Goal: Learn about a topic: Learn about a topic

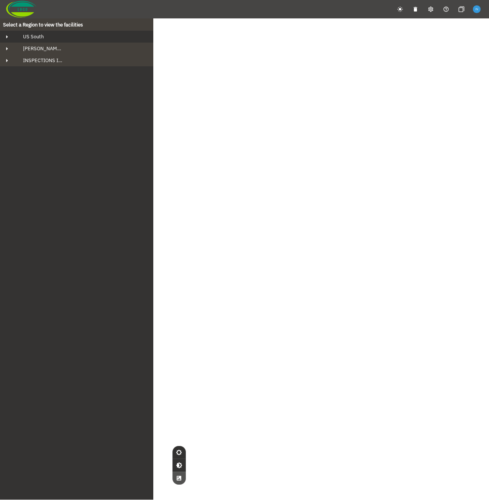
click at [50, 39] on div "US South" at bounding box center [83, 36] width 133 height 7
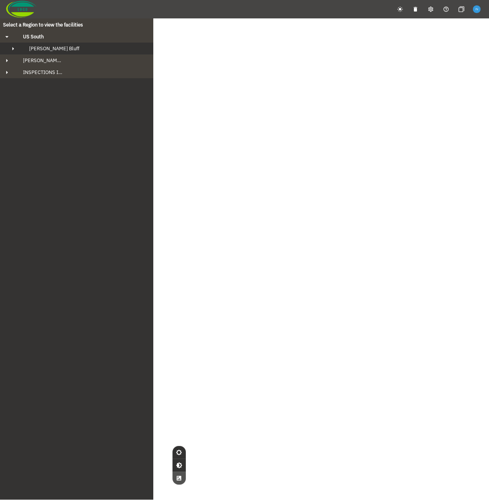
click at [53, 50] on span "[PERSON_NAME] Bluff" at bounding box center [54, 48] width 50 height 7
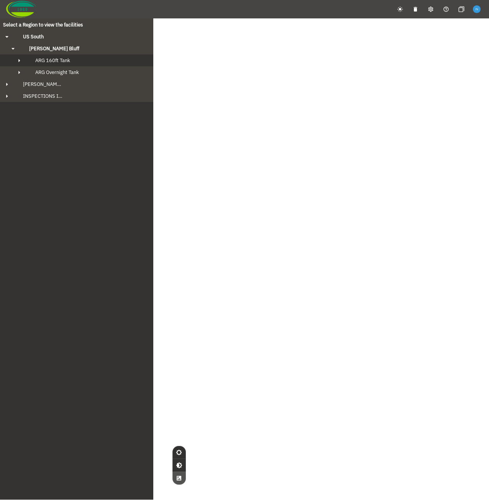
click at [68, 66] on button "ARG 160ft Tank" at bounding box center [76, 60] width 153 height 12
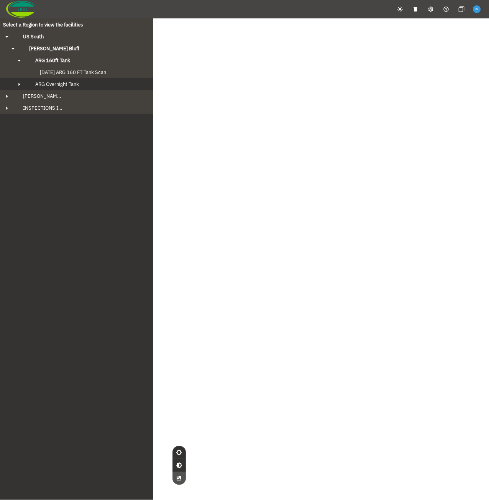
click at [72, 84] on span "ARG Overnight Tank" at bounding box center [57, 84] width 44 height 7
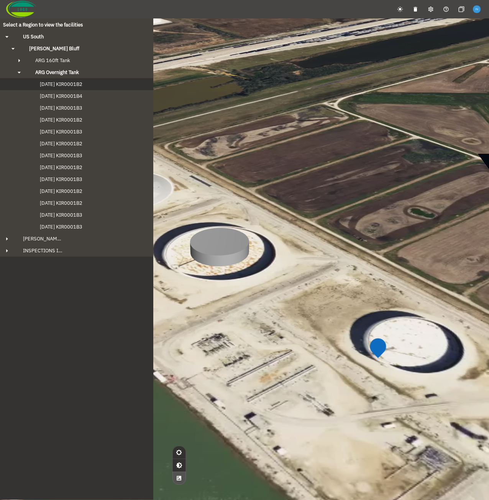
click at [72, 86] on span "[DATE] KIR0001B2" at bounding box center [54, 84] width 58 height 7
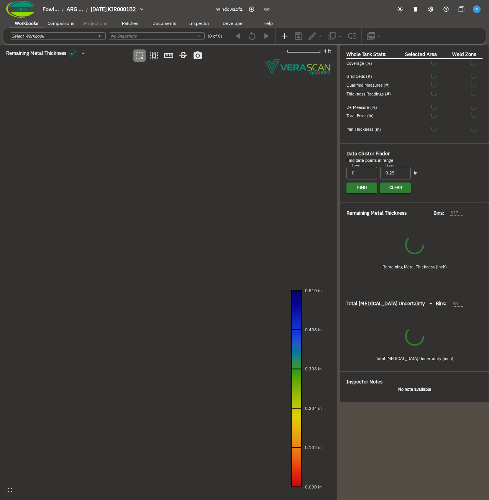
type input "94"
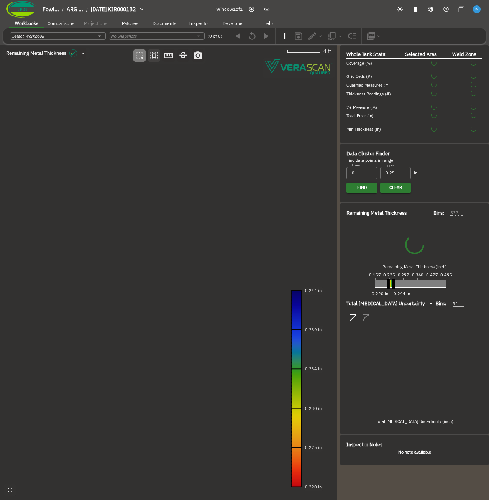
click at [152, 61] on button "button" at bounding box center [154, 55] width 12 height 12
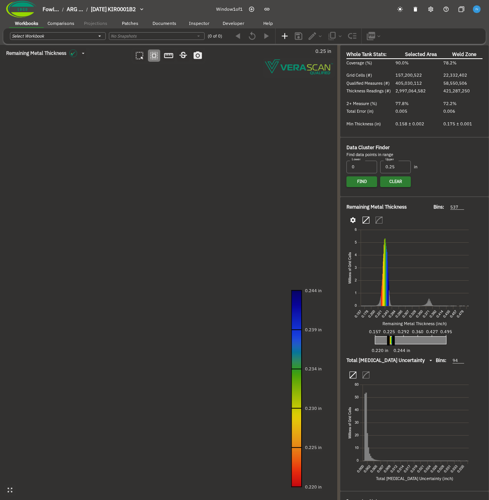
drag, startPoint x: 91, startPoint y: 140, endPoint x: 226, endPoint y: 288, distance: 200.7
click at [226, 288] on canvas at bounding box center [169, 272] width 338 height 455
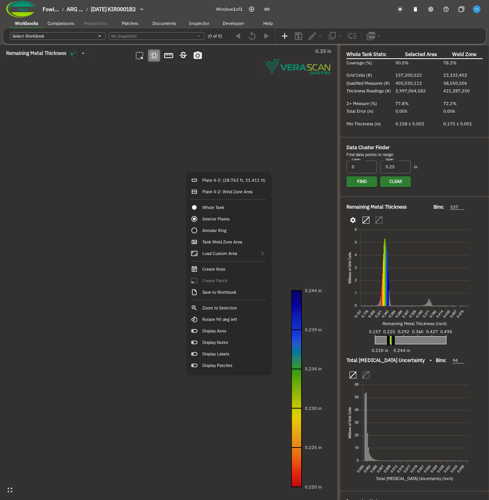
click at [123, 214] on canvas at bounding box center [169, 272] width 338 height 455
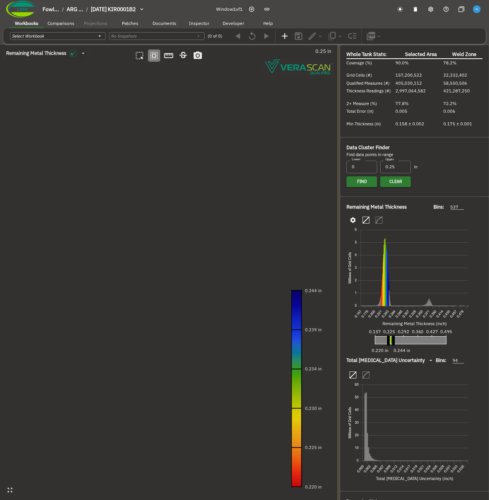
click at [199, 166] on canvas at bounding box center [169, 272] width 338 height 455
click at [179, 184] on canvas at bounding box center [169, 272] width 338 height 455
drag, startPoint x: 84, startPoint y: 214, endPoint x: 178, endPoint y: 209, distance: 94.8
click at [178, 209] on canvas at bounding box center [169, 272] width 338 height 455
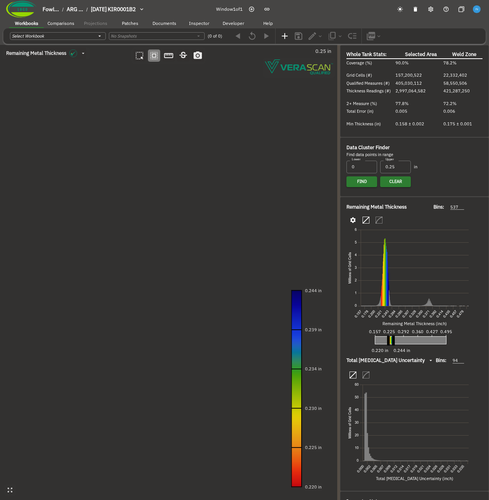
click at [121, 150] on canvas at bounding box center [169, 272] width 338 height 455
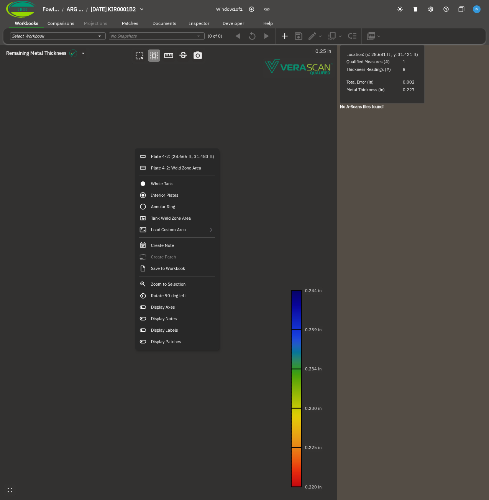
click at [117, 191] on canvas at bounding box center [169, 272] width 338 height 455
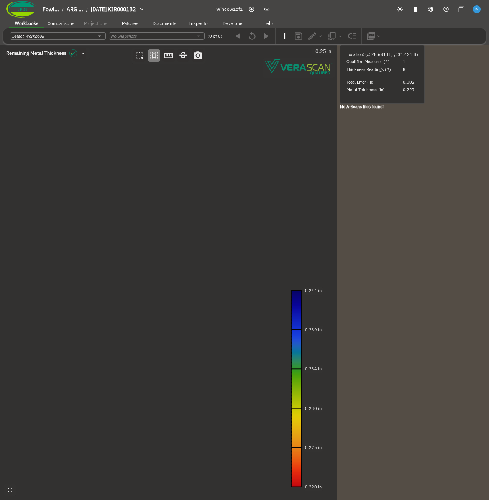
click at [82, 202] on canvas at bounding box center [169, 272] width 338 height 455
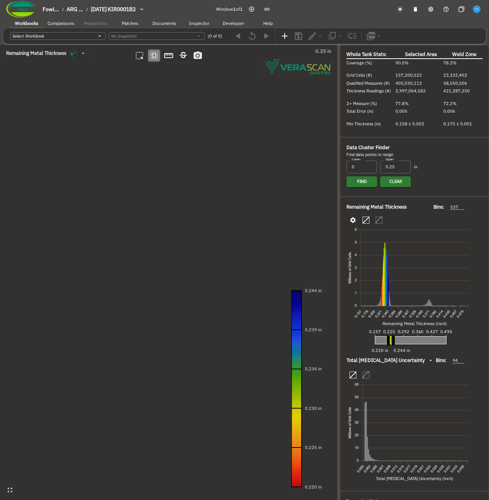
click at [86, 141] on canvas at bounding box center [169, 272] width 338 height 455
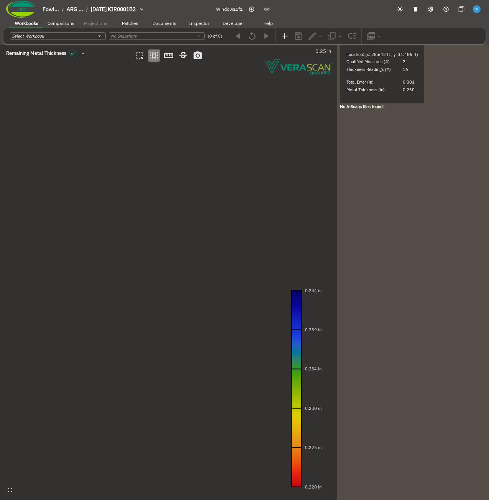
click at [153, 178] on canvas at bounding box center [169, 272] width 338 height 455
click at [90, 176] on canvas at bounding box center [169, 272] width 338 height 455
click at [141, 56] on icon "button" at bounding box center [140, 56] width 10 height 10
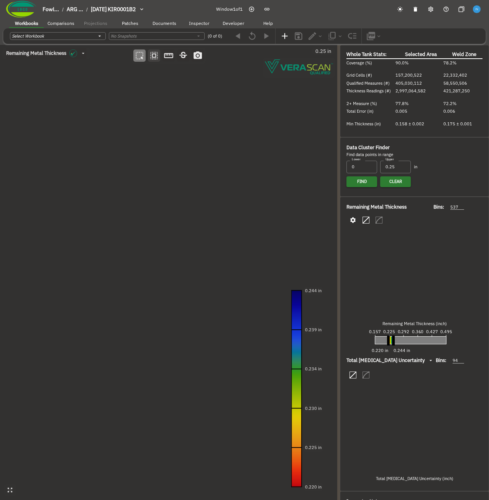
click at [158, 58] on icon "button" at bounding box center [154, 56] width 10 height 10
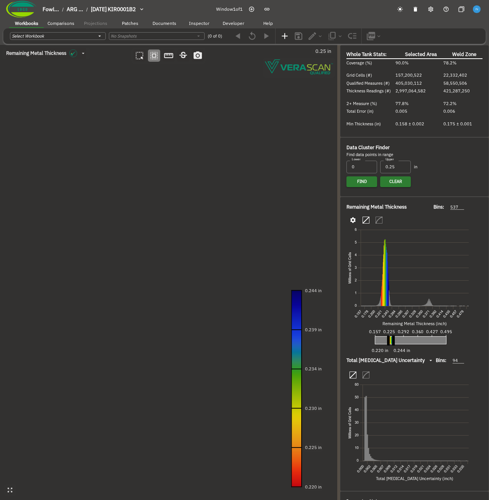
click at [166, 199] on canvas at bounding box center [169, 272] width 338 height 455
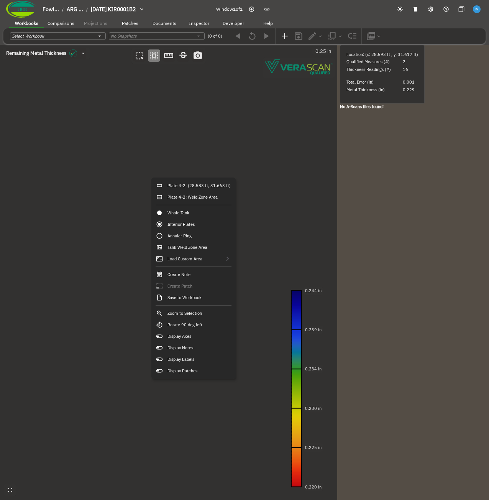
click at [116, 177] on canvas at bounding box center [169, 272] width 338 height 455
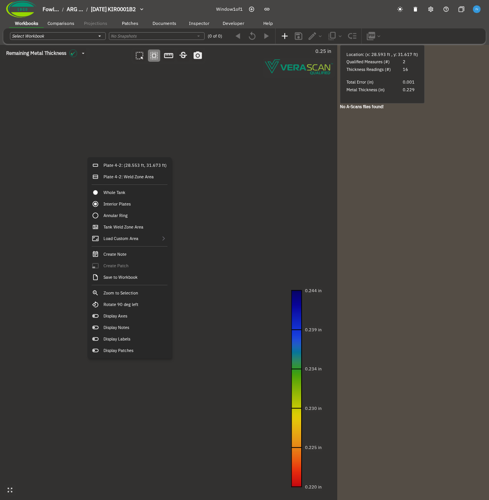
click at [127, 120] on canvas at bounding box center [169, 272] width 338 height 455
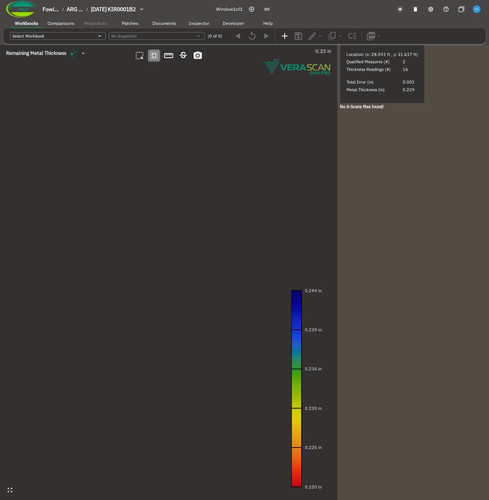
drag, startPoint x: 196, startPoint y: 225, endPoint x: 148, endPoint y: 186, distance: 61.9
click at [148, 186] on canvas at bounding box center [169, 272] width 338 height 455
click at [142, 138] on canvas at bounding box center [169, 272] width 338 height 455
click at [142, 142] on canvas at bounding box center [169, 272] width 338 height 455
click at [152, 133] on canvas at bounding box center [169, 272] width 338 height 455
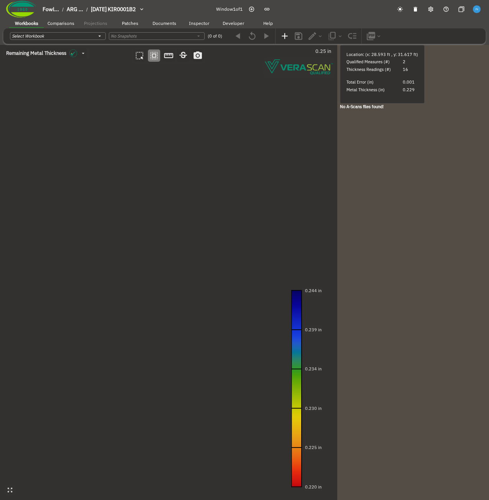
click at [152, 133] on canvas at bounding box center [169, 272] width 338 height 455
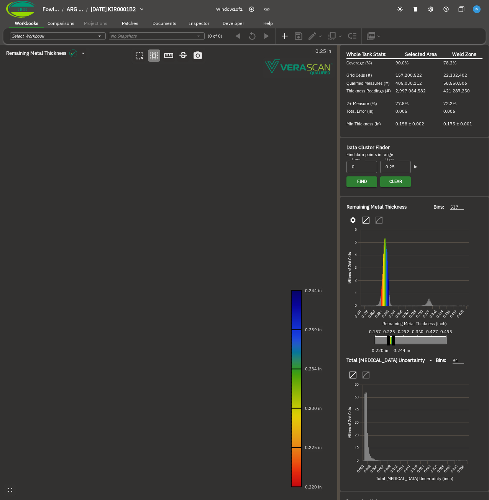
click at [165, 166] on canvas at bounding box center [169, 272] width 338 height 455
click at [158, 57] on icon "button" at bounding box center [154, 56] width 10 height 10
click at [156, 143] on canvas at bounding box center [169, 272] width 338 height 455
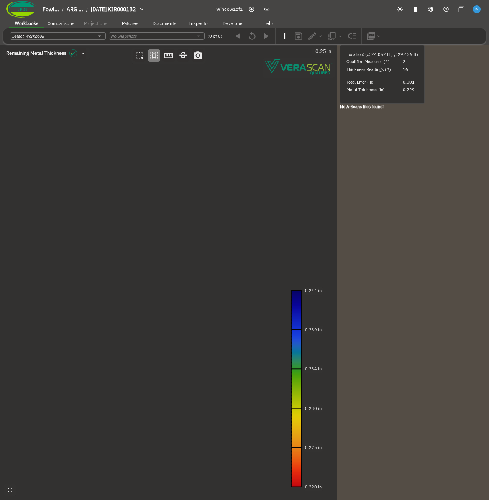
click at [218, 300] on canvas at bounding box center [169, 272] width 338 height 455
click at [148, 185] on canvas at bounding box center [169, 272] width 338 height 455
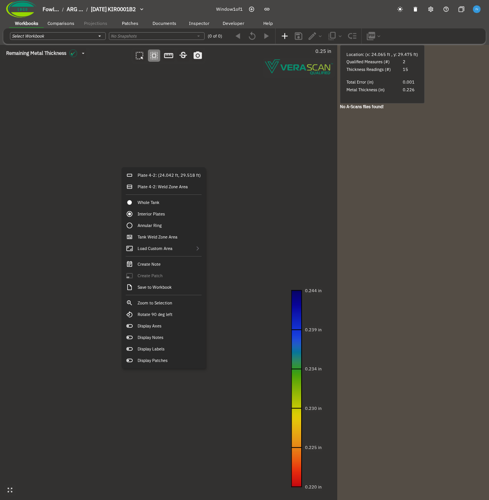
click at [249, 213] on canvas at bounding box center [169, 272] width 338 height 455
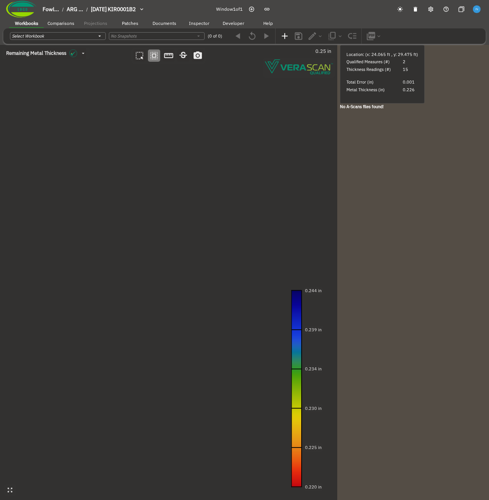
drag, startPoint x: 201, startPoint y: 226, endPoint x: 192, endPoint y: 255, distance: 29.8
click at [192, 255] on canvas at bounding box center [169, 272] width 338 height 455
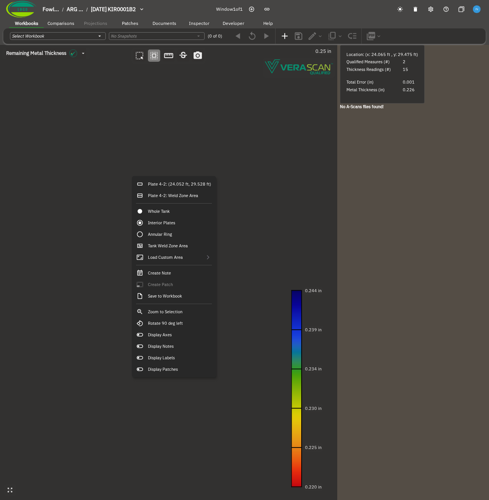
click at [145, 142] on canvas at bounding box center [169, 272] width 338 height 455
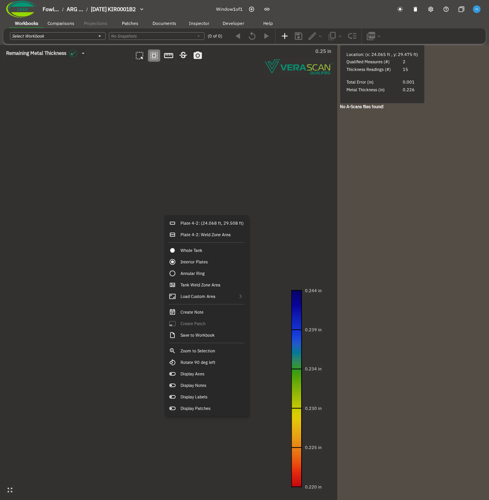
click at [108, 247] on canvas at bounding box center [169, 272] width 338 height 455
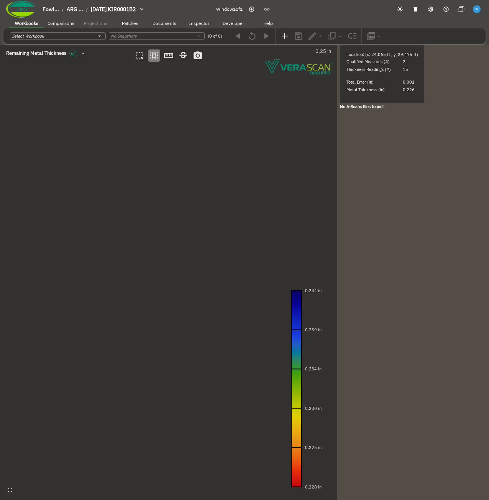
click at [136, 214] on canvas at bounding box center [169, 272] width 338 height 455
click at [131, 211] on canvas at bounding box center [169, 272] width 338 height 455
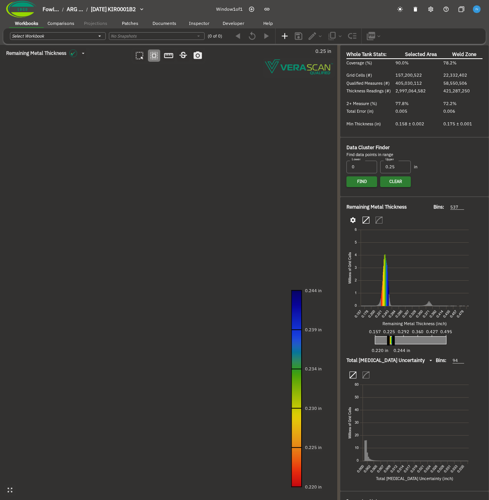
click at [178, 179] on canvas at bounding box center [169, 272] width 338 height 455
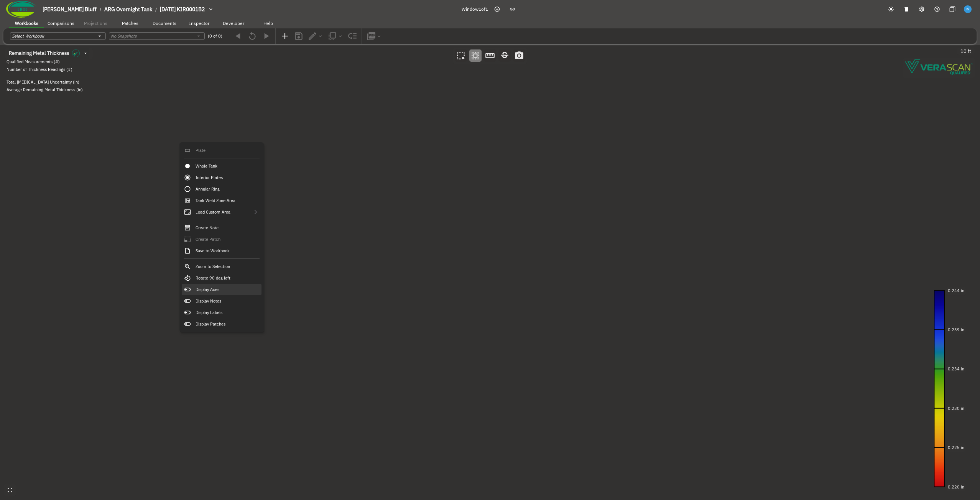
click at [233, 293] on div "Display Axes" at bounding box center [222, 290] width 80 height 12
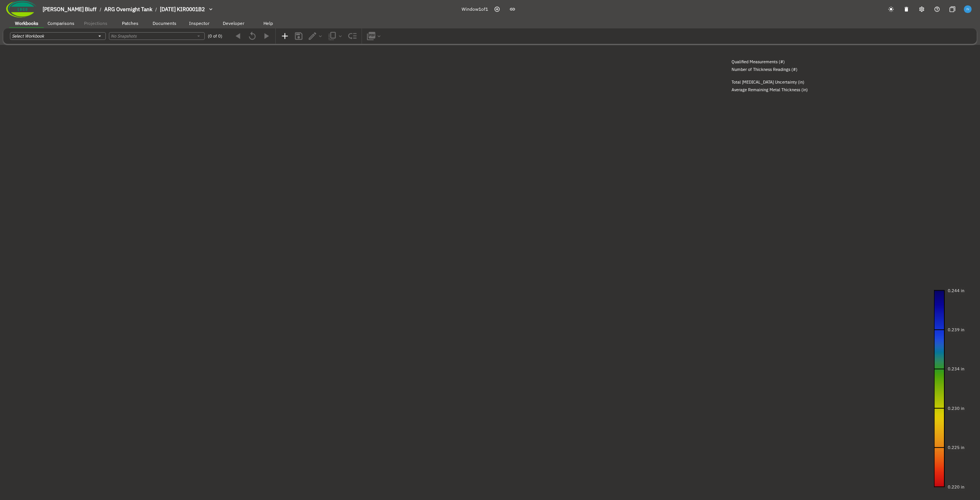
drag, startPoint x: 341, startPoint y: 205, endPoint x: 245, endPoint y: 126, distance: 124.5
click at [245, 126] on canvas at bounding box center [490, 272] width 980 height 455
click at [71, 383] on canvas at bounding box center [490, 272] width 980 height 455
click at [95, 375] on canvas at bounding box center [490, 272] width 980 height 455
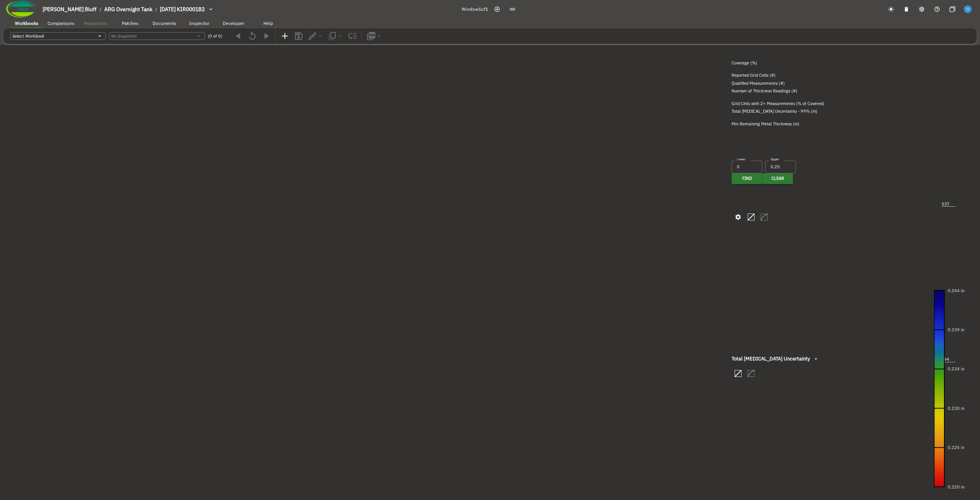
drag, startPoint x: 81, startPoint y: 386, endPoint x: 162, endPoint y: 341, distance: 92.5
click at [162, 341] on canvas at bounding box center [490, 272] width 980 height 455
drag, startPoint x: 152, startPoint y: 345, endPoint x: 167, endPoint y: 300, distance: 47.7
click at [182, 286] on canvas at bounding box center [490, 272] width 980 height 455
click at [424, 320] on canvas at bounding box center [490, 272] width 980 height 455
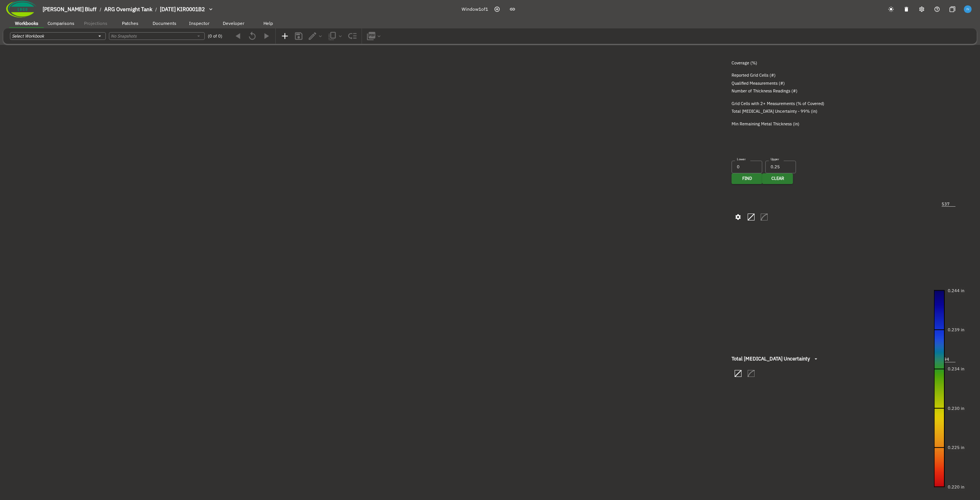
click at [424, 320] on canvas at bounding box center [490, 272] width 980 height 455
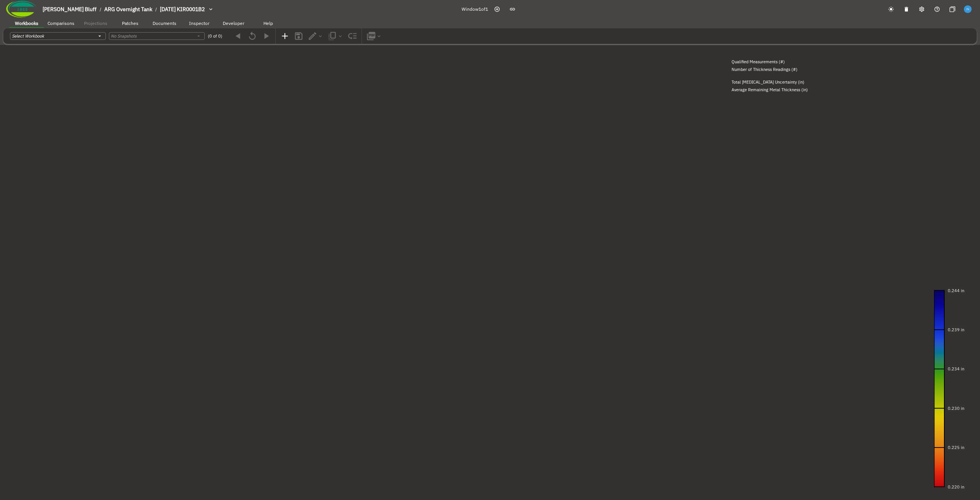
drag, startPoint x: 443, startPoint y: 240, endPoint x: 329, endPoint y: 326, distance: 143.2
click at [329, 326] on canvas at bounding box center [490, 272] width 980 height 455
click at [251, 349] on canvas at bounding box center [490, 272] width 980 height 455
click at [489, 11] on icon "button" at bounding box center [922, 9] width 6 height 6
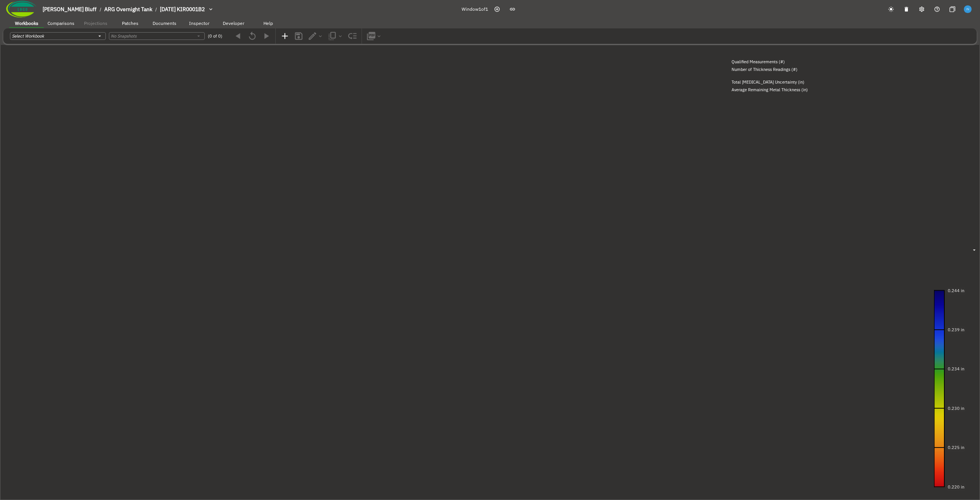
radio input "true"
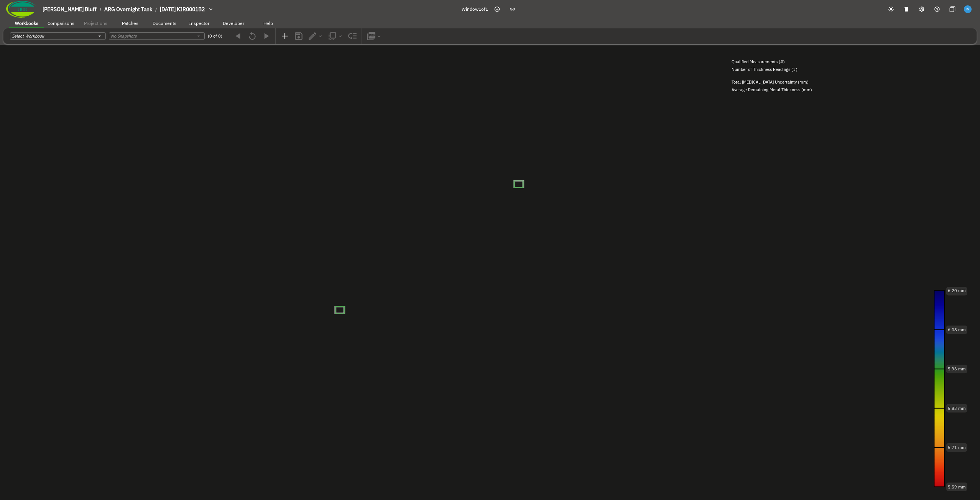
drag, startPoint x: 493, startPoint y: 148, endPoint x: 249, endPoint y: 238, distance: 260.8
click at [308, 202] on canvas at bounding box center [490, 272] width 980 height 455
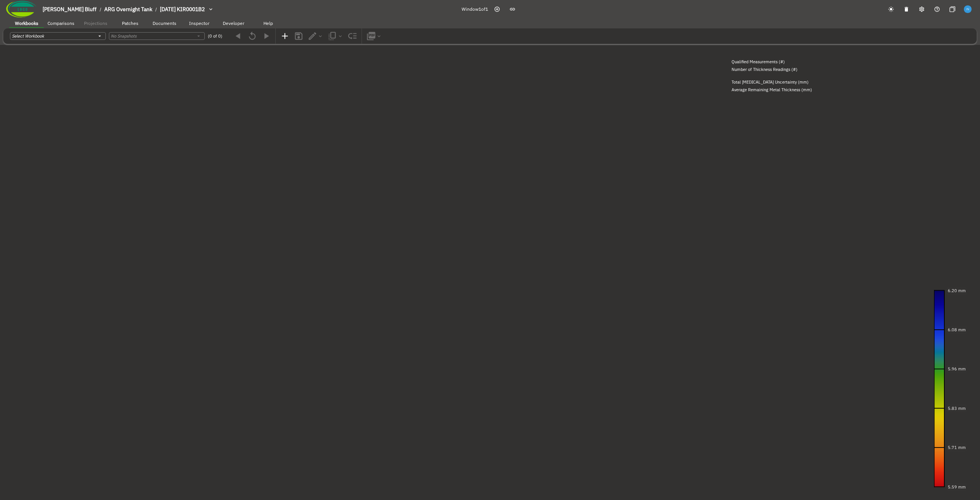
click at [173, 335] on canvas at bounding box center [490, 272] width 980 height 455
click at [374, 270] on canvas at bounding box center [490, 272] width 980 height 455
click at [353, 273] on canvas at bounding box center [490, 272] width 980 height 455
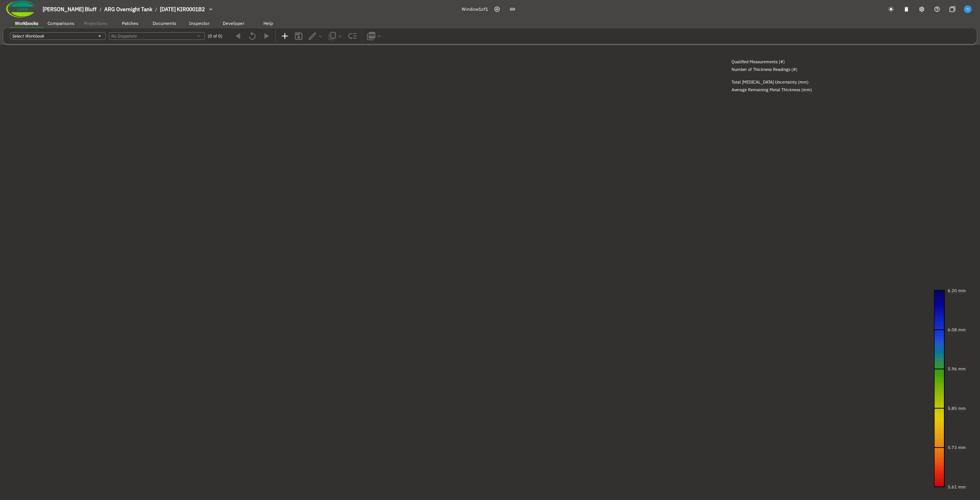
click at [353, 273] on canvas at bounding box center [490, 272] width 980 height 455
click at [365, 266] on canvas at bounding box center [490, 272] width 980 height 455
click at [359, 283] on canvas at bounding box center [490, 272] width 980 height 455
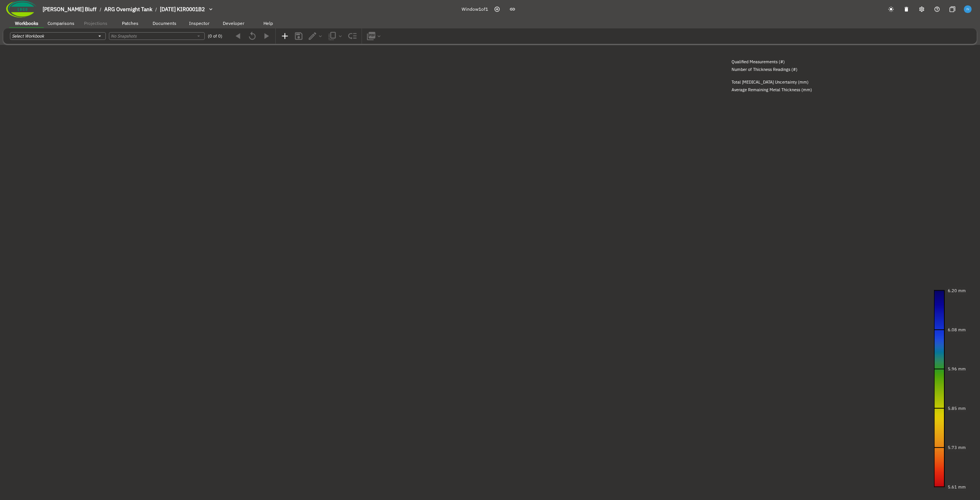
drag, startPoint x: 539, startPoint y: 192, endPoint x: 255, endPoint y: 400, distance: 352.1
click at [215, 449] on canvas at bounding box center [490, 272] width 980 height 455
click at [287, 293] on canvas at bounding box center [490, 272] width 980 height 455
click at [365, 230] on canvas at bounding box center [490, 272] width 980 height 455
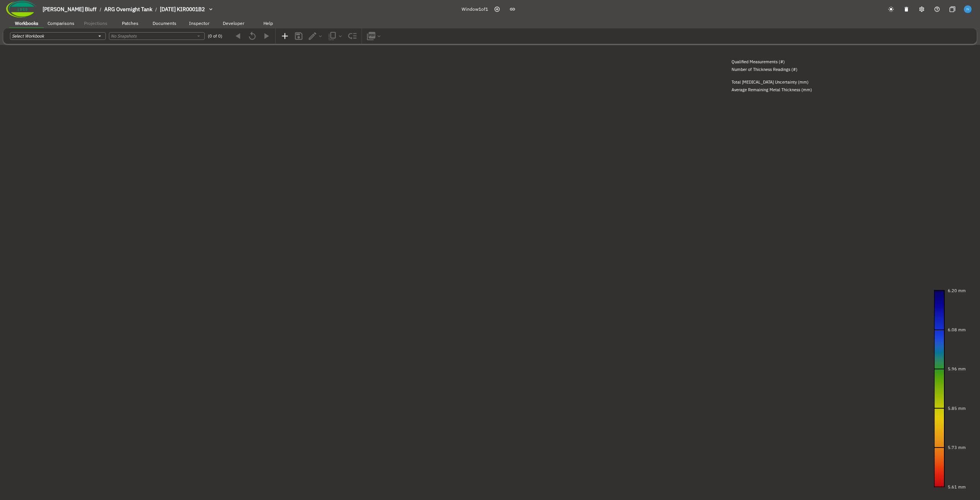
click at [365, 230] on canvas at bounding box center [490, 272] width 980 height 455
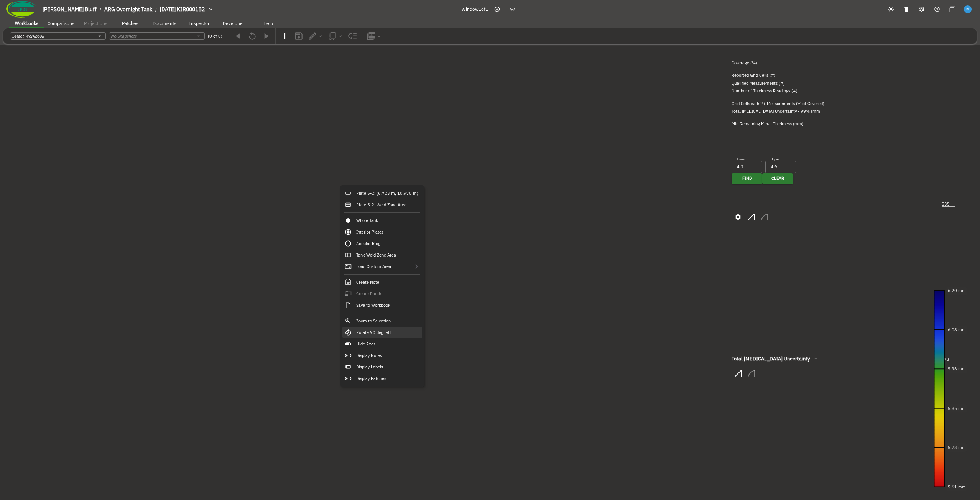
click at [395, 336] on div "Rotate 90 deg left" at bounding box center [383, 333] width 80 height 12
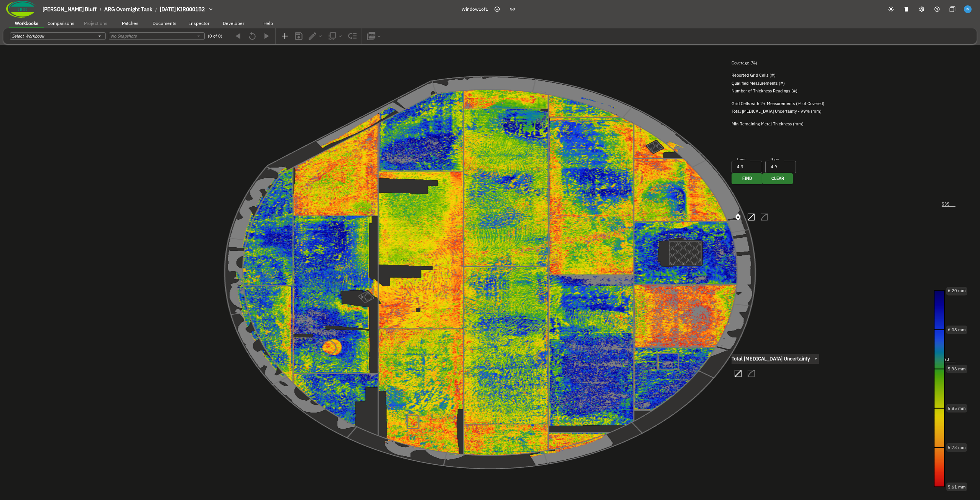
drag, startPoint x: 264, startPoint y: 333, endPoint x: 297, endPoint y: 232, distance: 106.7
click at [297, 232] on canvas at bounding box center [490, 272] width 980 height 455
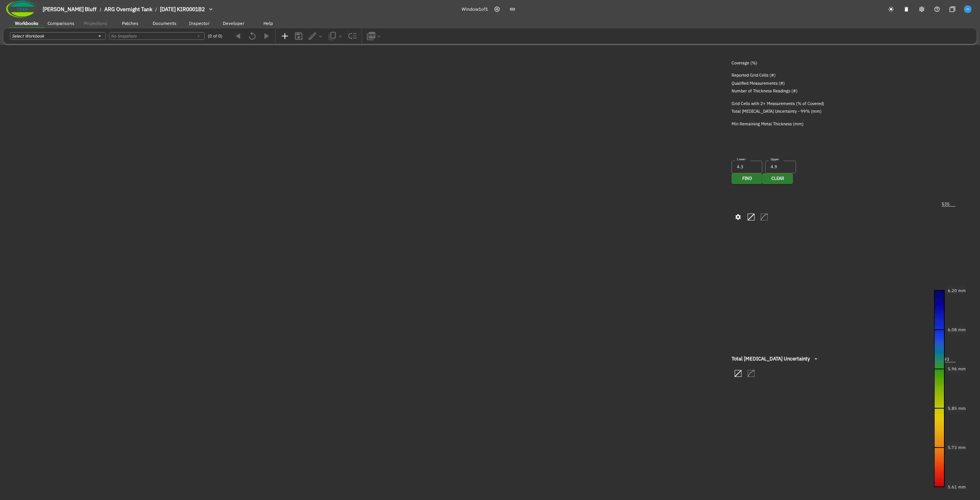
drag, startPoint x: 676, startPoint y: 30, endPoint x: 435, endPoint y: 40, distance: 241.1
click at [489, 27] on div "Workbooks Comparisons Projections Patches Documents Inspector Developer Help Se…" at bounding box center [490, 259] width 980 height 482
click at [26, 69] on icon "button" at bounding box center [21, 64] width 10 height 10
drag, startPoint x: 183, startPoint y: 296, endPoint x: 270, endPoint y: 272, distance: 90.2
click at [321, 260] on canvas at bounding box center [490, 272] width 980 height 455
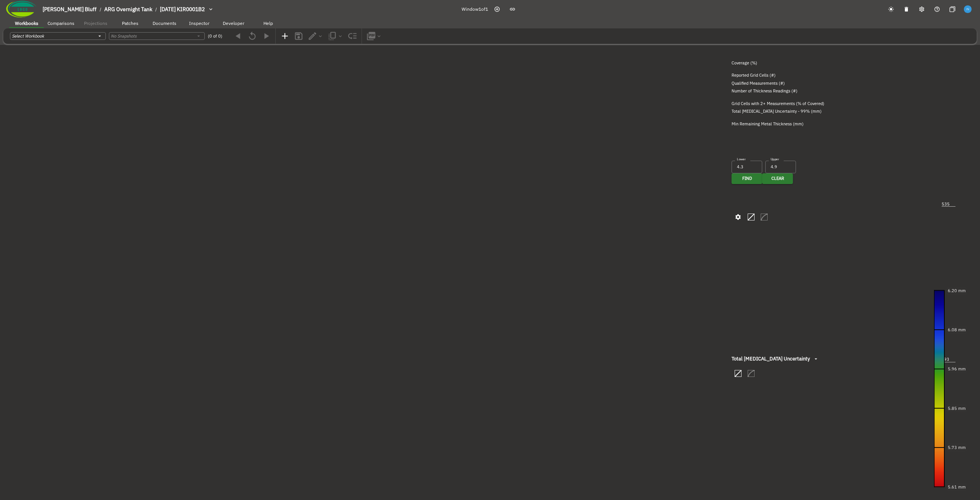
drag, startPoint x: 221, startPoint y: 250, endPoint x: 386, endPoint y: 252, distance: 165.7
click at [401, 251] on canvas at bounding box center [490, 272] width 980 height 455
drag, startPoint x: 306, startPoint y: 252, endPoint x: 441, endPoint y: 259, distance: 135.2
click at [489, 219] on canvas at bounding box center [490, 272] width 980 height 455
drag, startPoint x: 208, startPoint y: 275, endPoint x: 384, endPoint y: 248, distance: 178.2
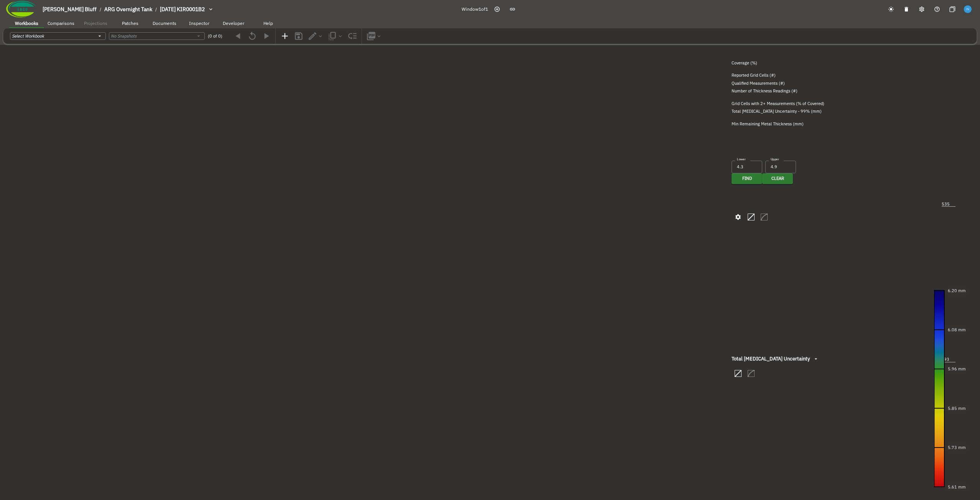
click at [384, 248] on canvas at bounding box center [490, 272] width 980 height 455
click at [440, 272] on canvas at bounding box center [490, 272] width 980 height 455
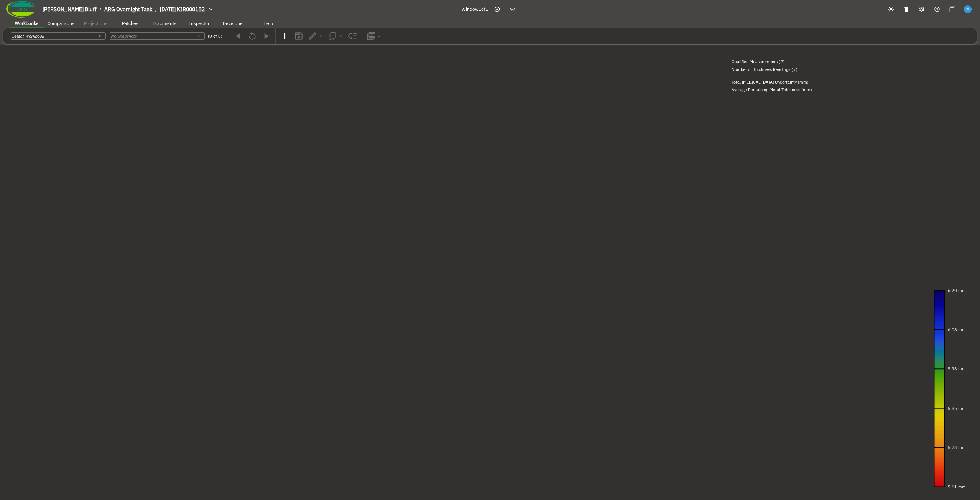
click at [366, 201] on canvas at bounding box center [490, 272] width 980 height 455
click at [364, 120] on canvas at bounding box center [490, 272] width 980 height 455
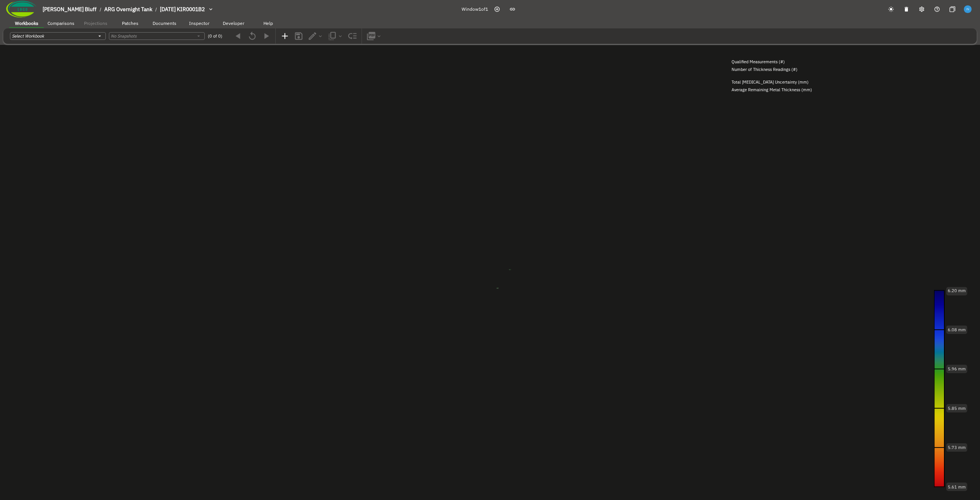
drag, startPoint x: 378, startPoint y: 208, endPoint x: 389, endPoint y: 373, distance: 165.3
click at [388, 384] on canvas at bounding box center [490, 272] width 980 height 455
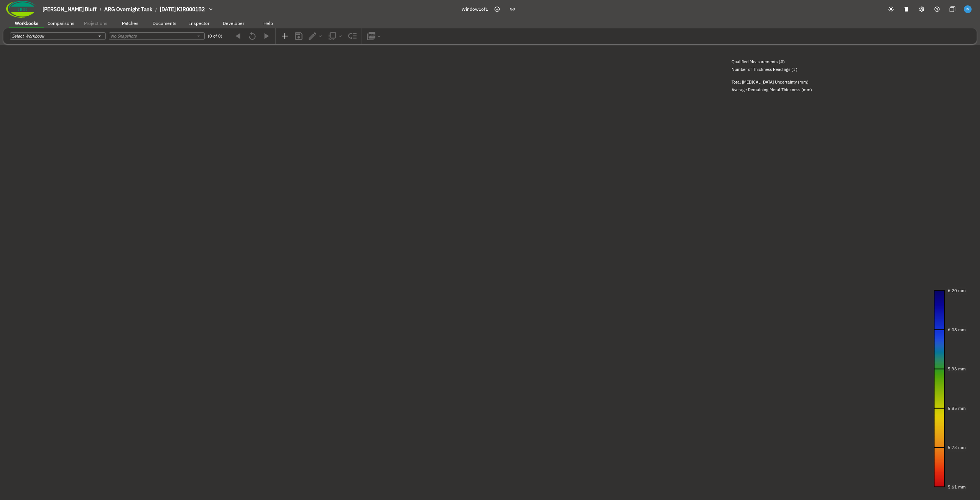
click at [382, 172] on canvas at bounding box center [490, 272] width 980 height 455
click at [373, 213] on canvas at bounding box center [490, 272] width 980 height 455
drag, startPoint x: 211, startPoint y: 176, endPoint x: 292, endPoint y: 235, distance: 100.4
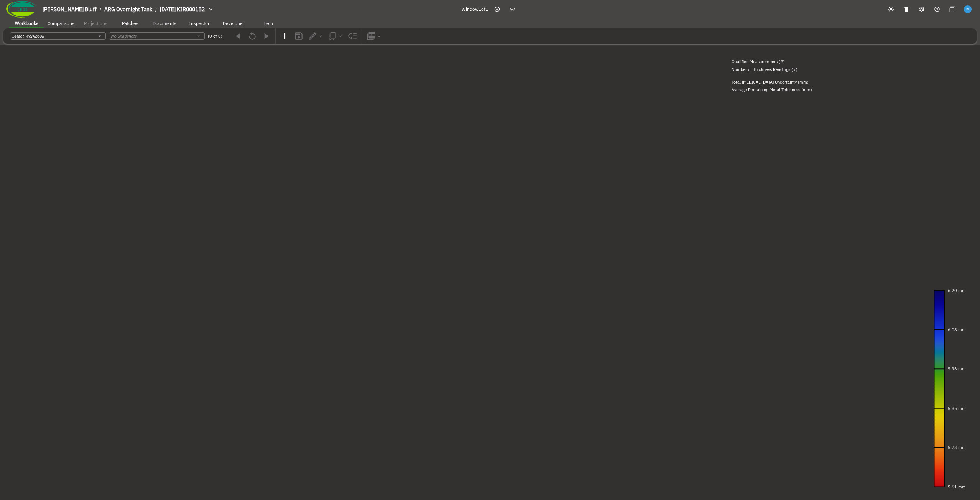
click at [292, 235] on canvas at bounding box center [490, 272] width 980 height 455
click at [424, 275] on div "Rotate 90 deg right" at bounding box center [404, 277] width 80 height 12
click at [304, 171] on canvas at bounding box center [490, 272] width 980 height 455
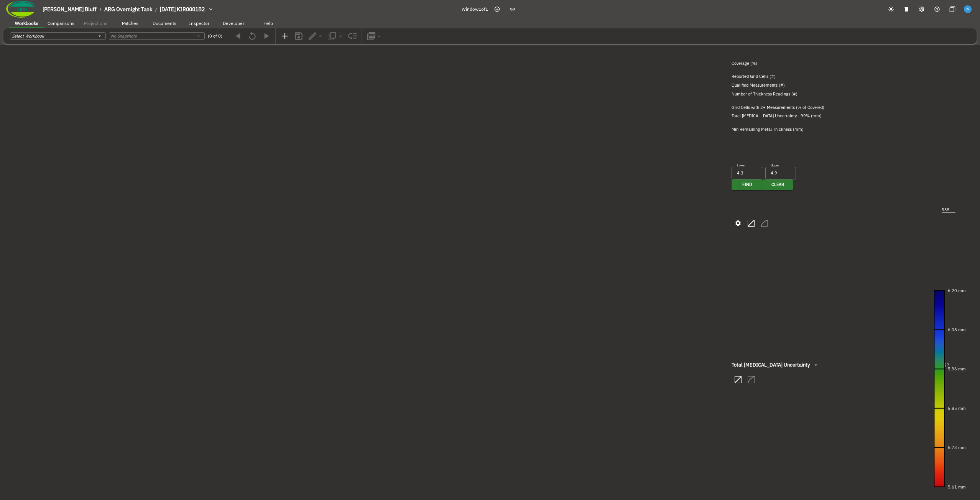
click at [423, 255] on canvas at bounding box center [490, 272] width 980 height 455
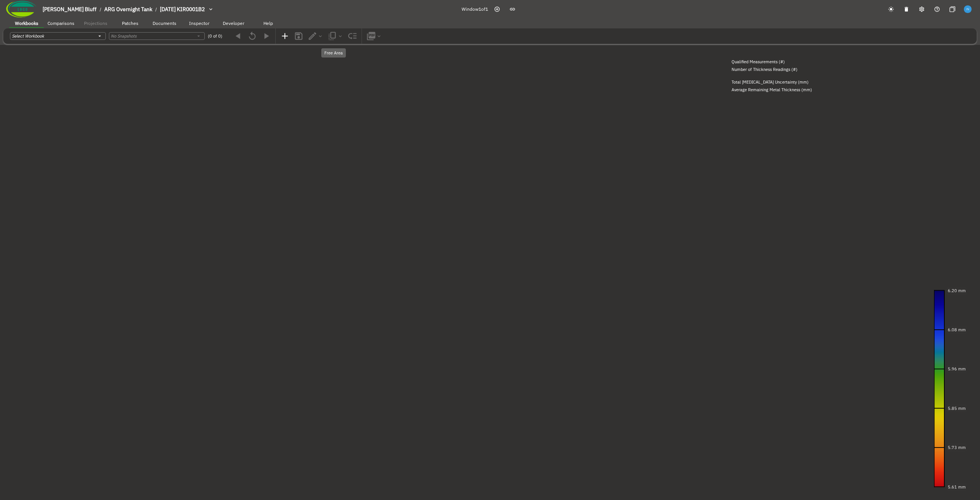
click at [12, 69] on icon "button" at bounding box center [7, 64] width 10 height 10
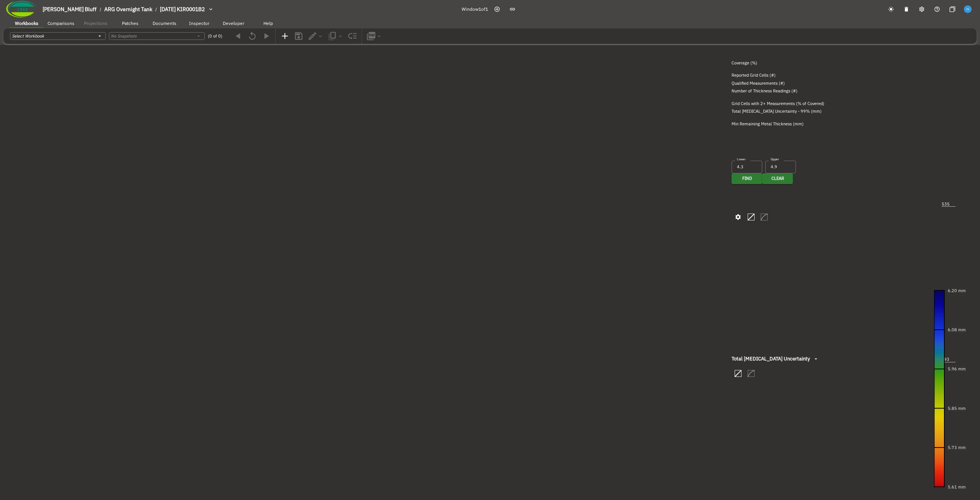
click at [196, 135] on canvas at bounding box center [490, 272] width 980 height 455
click at [468, 315] on canvas at bounding box center [490, 272] width 980 height 455
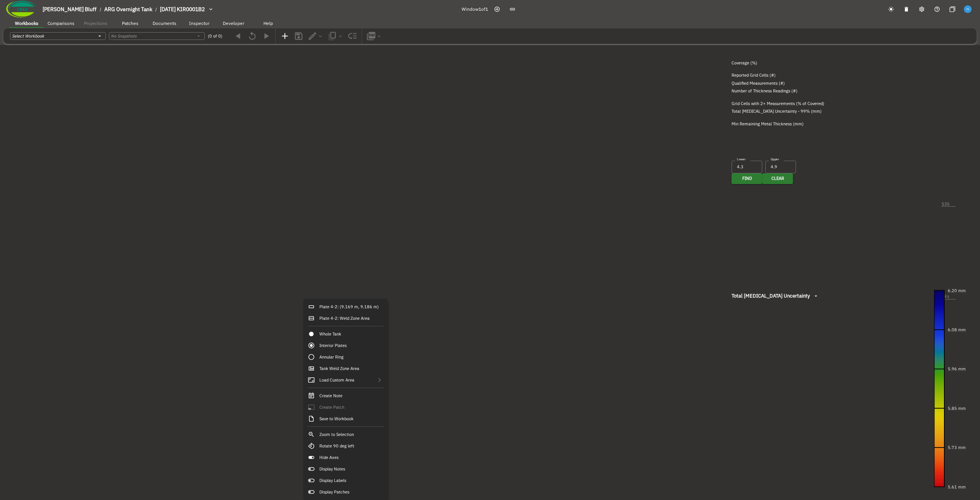
type input "60"
type input "50"
click at [371, 437] on div "Zoom to Selection" at bounding box center [346, 435] width 80 height 12
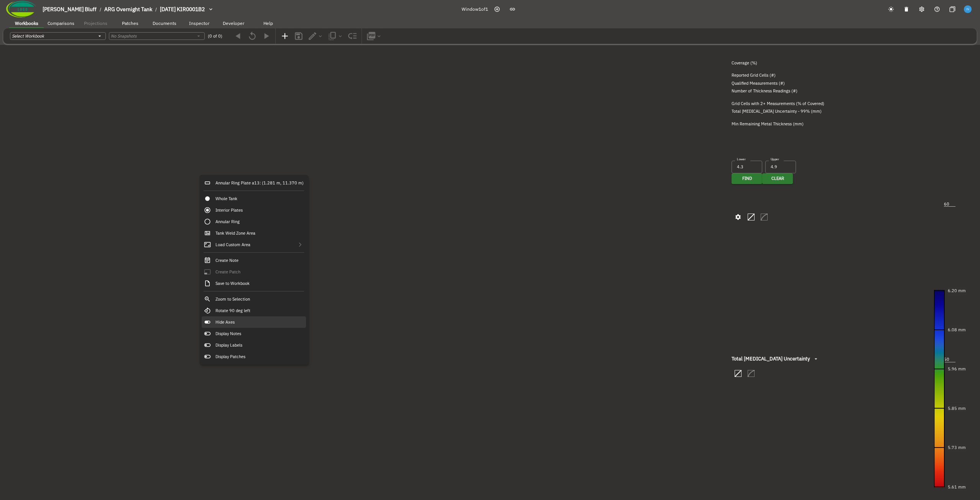
click at [270, 320] on div "Hide Axes" at bounding box center [254, 322] width 104 height 12
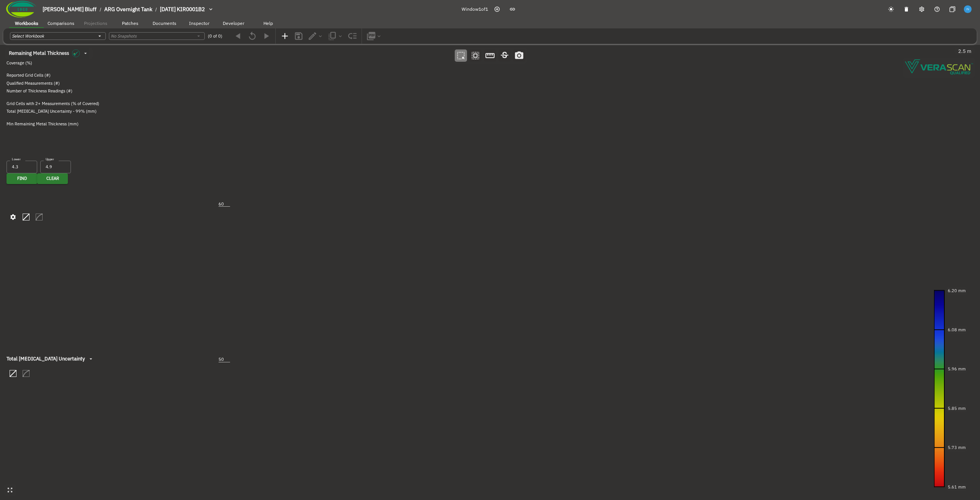
click at [251, 246] on canvas at bounding box center [490, 272] width 980 height 455
click at [489, 10] on icon "button" at bounding box center [497, 9] width 5 height 5
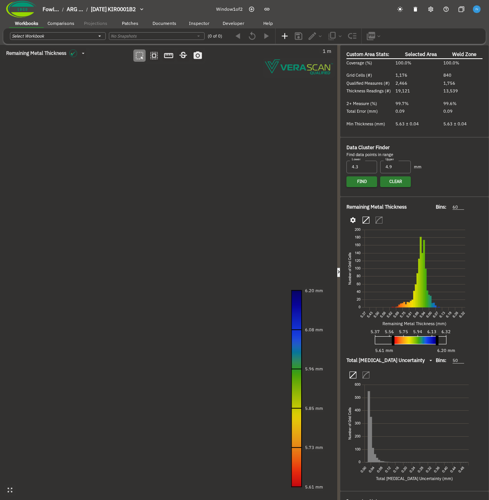
click at [338, 269] on icon "button" at bounding box center [339, 272] width 7 height 7
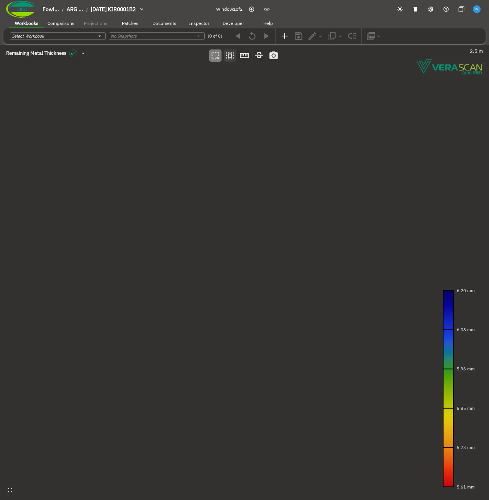
click at [236, 56] on button "button" at bounding box center [230, 55] width 12 height 12
click at [222, 196] on canvas at bounding box center [244, 272] width 489 height 455
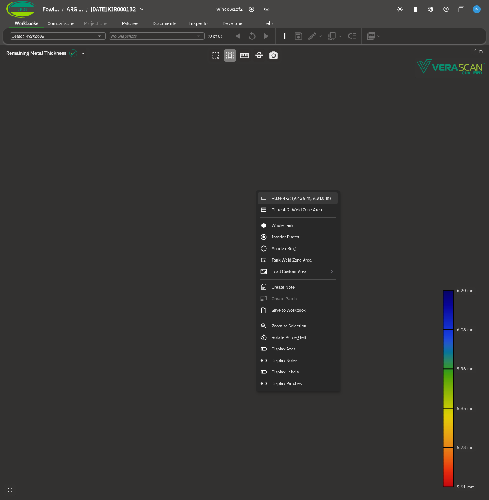
click at [291, 198] on div "Plate 4-2: (9.425 m, 9.810 m)" at bounding box center [298, 199] width 80 height 12
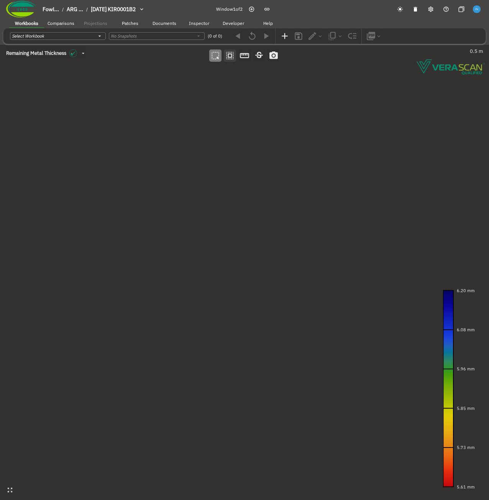
click at [230, 56] on icon "button" at bounding box center [230, 56] width 10 height 10
click at [320, 260] on canvas at bounding box center [244, 272] width 489 height 455
click at [313, 253] on canvas at bounding box center [244, 272] width 489 height 455
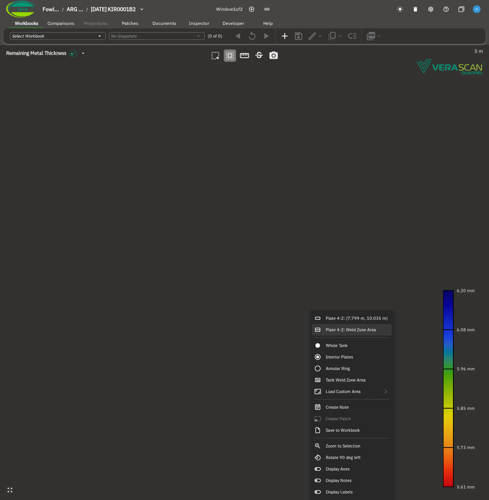
click at [367, 332] on div "Plate 4-2: Weld Zone Area" at bounding box center [352, 330] width 80 height 12
click at [357, 324] on div "Plate 4-2: (7.799 m, 10.035 m)" at bounding box center [352, 319] width 80 height 12
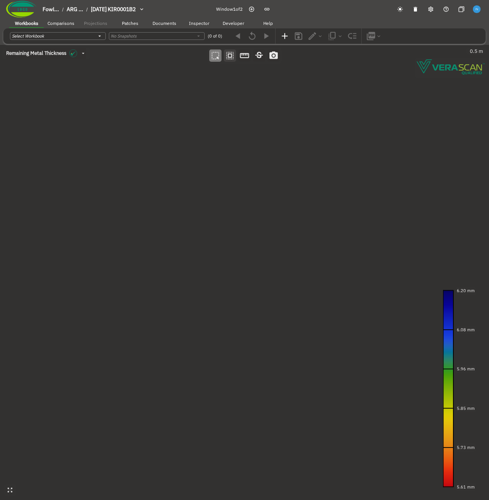
click at [234, 55] on icon "button" at bounding box center [230, 56] width 10 height 10
click at [279, 193] on canvas at bounding box center [244, 272] width 489 height 455
click at [277, 294] on canvas at bounding box center [244, 272] width 489 height 455
drag, startPoint x: 270, startPoint y: 226, endPoint x: 268, endPoint y: 425, distance: 198.7
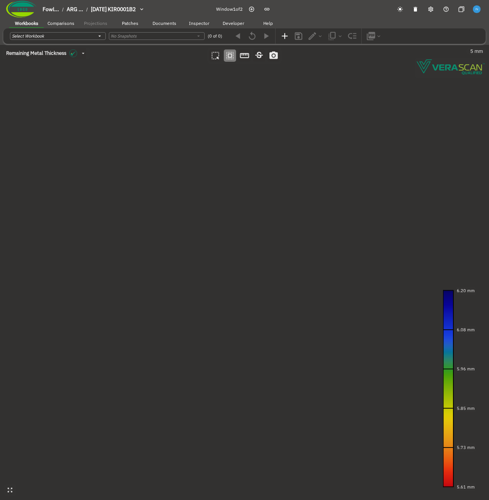
click at [268, 425] on canvas at bounding box center [244, 272] width 489 height 455
click at [292, 140] on canvas at bounding box center [244, 272] width 489 height 455
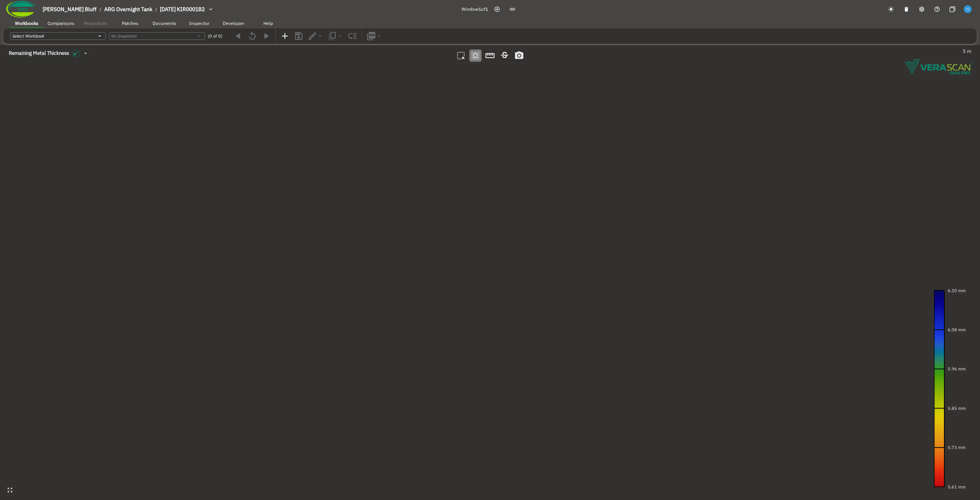
click at [183, 242] on canvas at bounding box center [490, 272] width 980 height 455
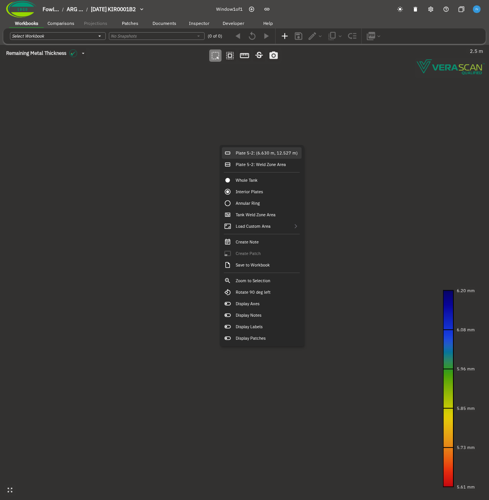
click at [244, 150] on div "Plate 5-2: (6.630 m, 12.527 m)" at bounding box center [262, 153] width 80 height 12
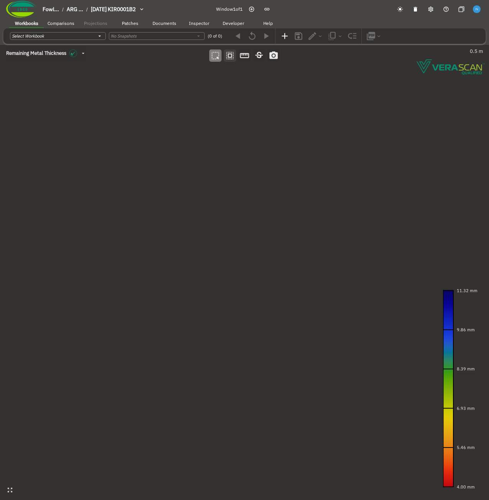
click at [234, 59] on icon "button" at bounding box center [230, 56] width 10 height 10
click at [193, 215] on canvas at bounding box center [244, 272] width 489 height 455
click at [273, 204] on canvas at bounding box center [244, 272] width 489 height 455
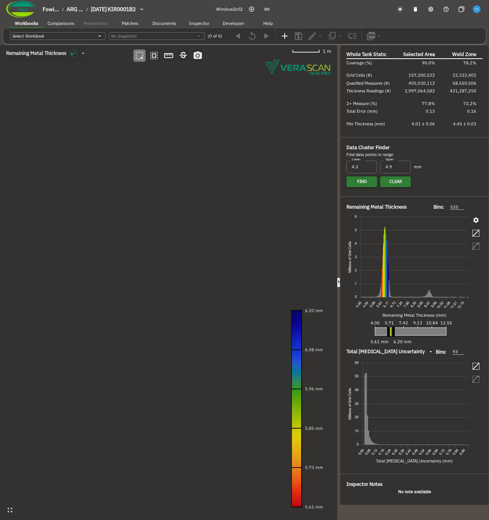
click at [339, 249] on icon "button" at bounding box center [339, 282] width 7 height 7
